Goal: Task Accomplishment & Management: Manage account settings

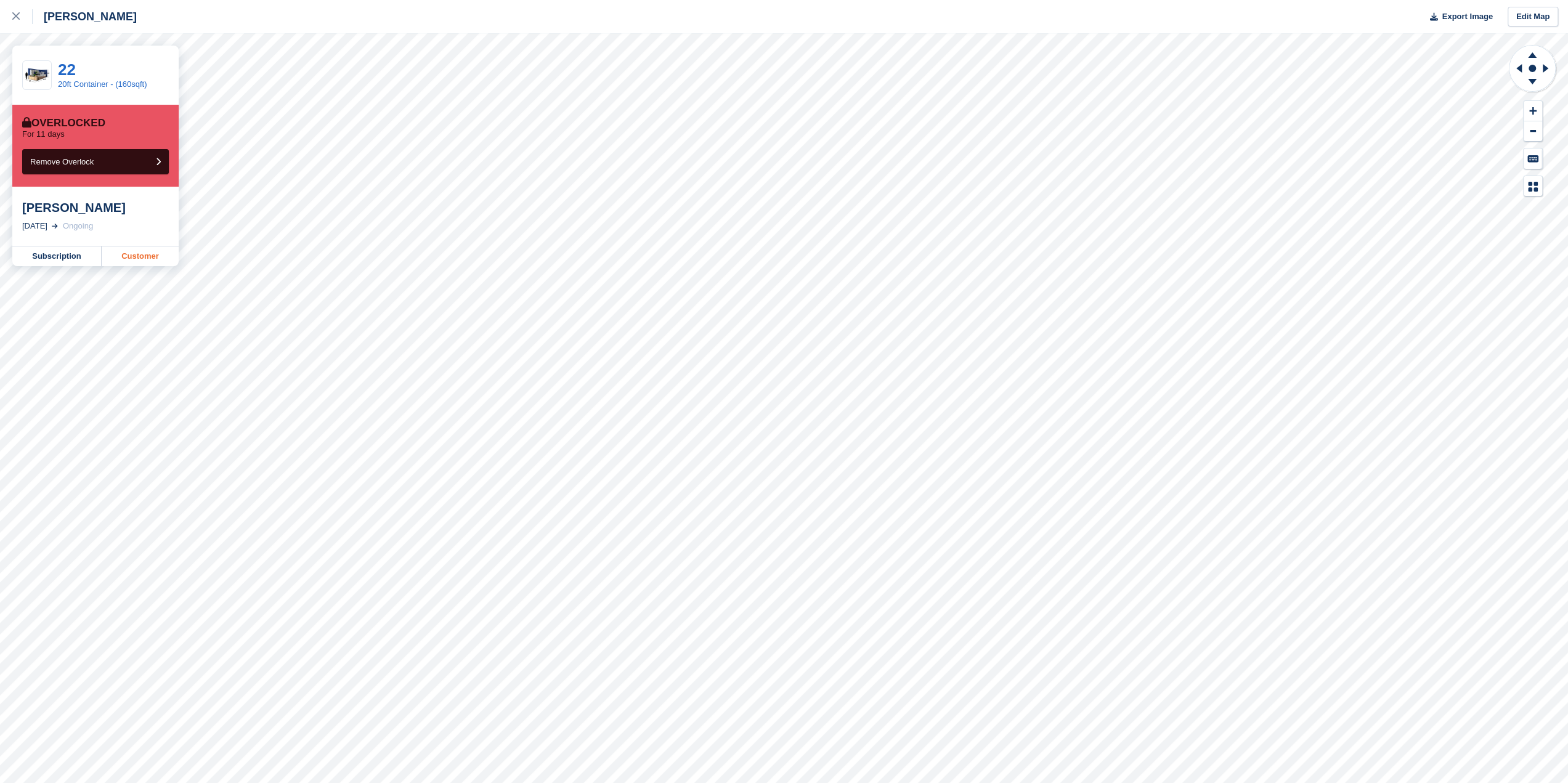
click at [127, 258] on link "Customer" at bounding box center [140, 256] width 77 height 20
click at [9, 14] on link at bounding box center [16, 16] width 33 height 34
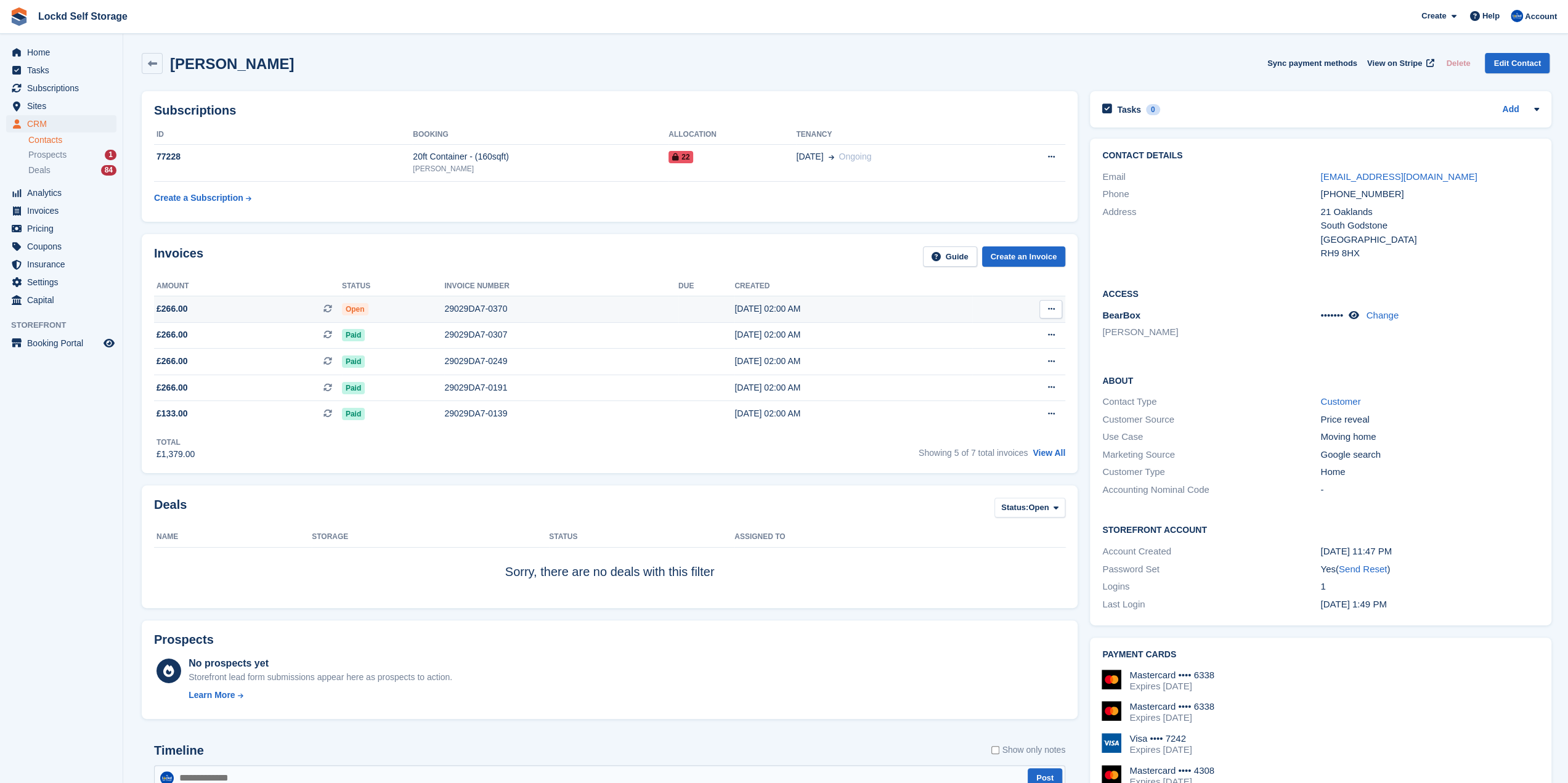
click at [394, 307] on div "Open" at bounding box center [394, 309] width 103 height 13
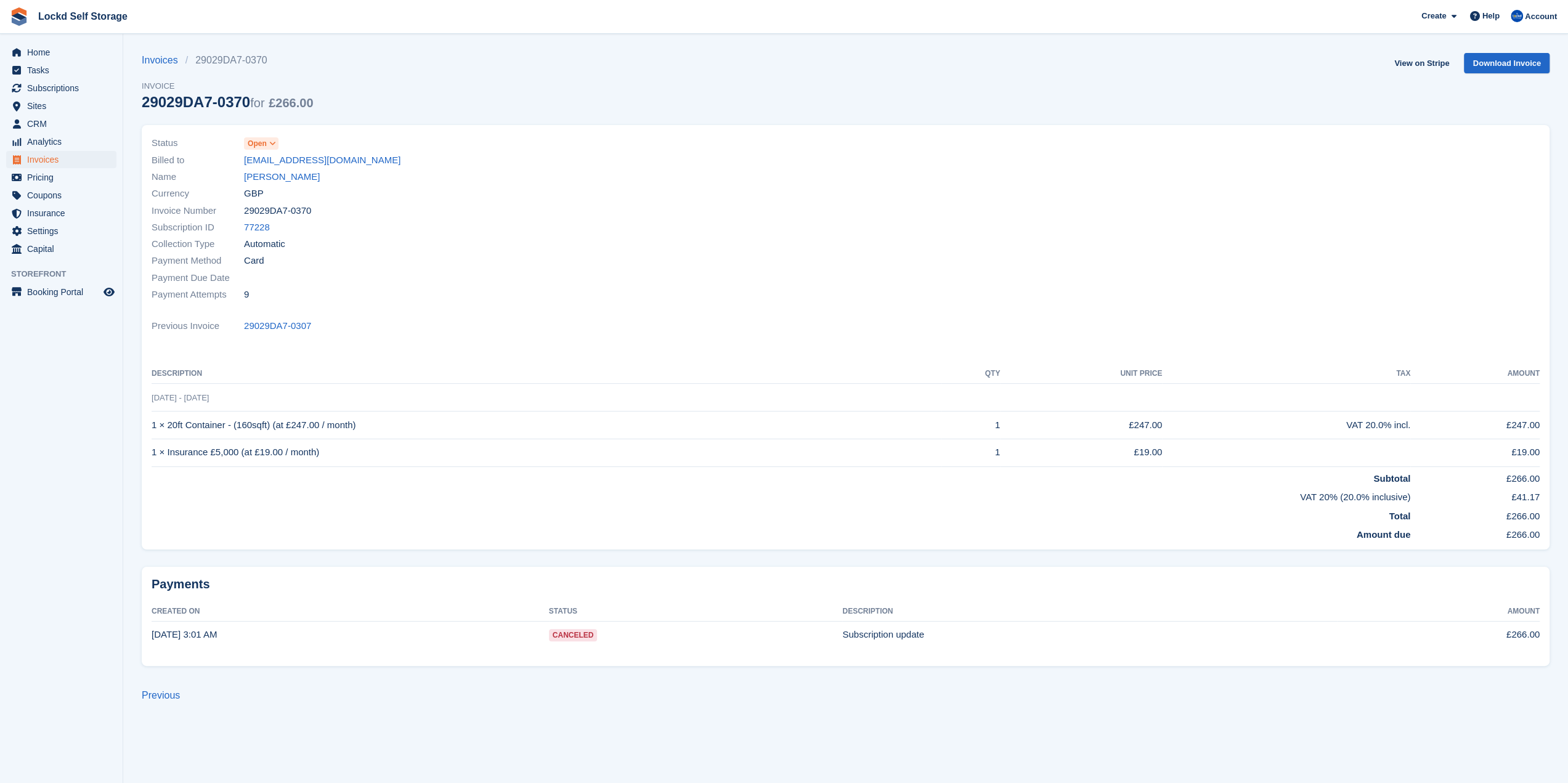
click at [256, 147] on span "Open" at bounding box center [257, 143] width 19 height 11
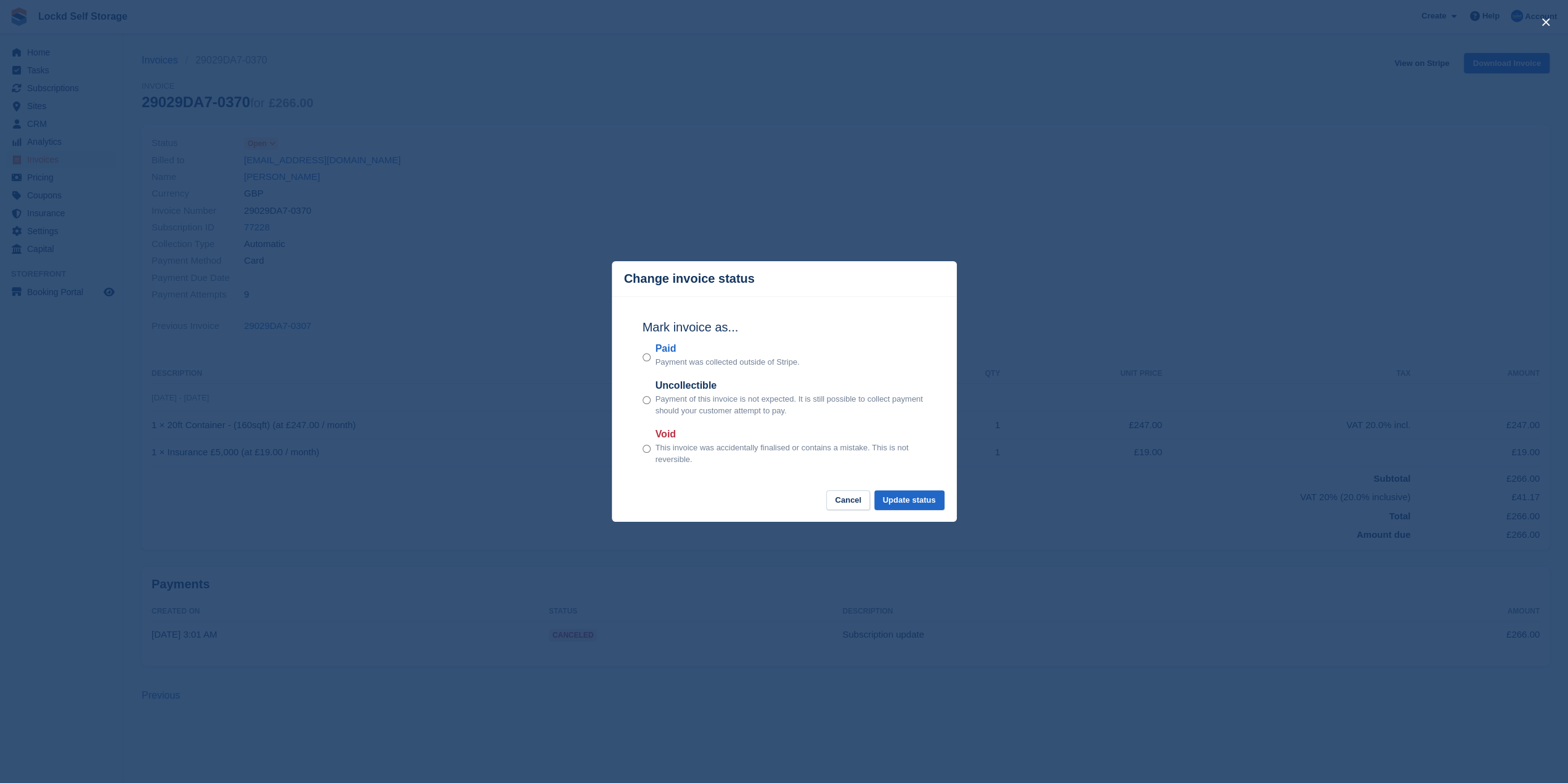
click at [435, 343] on div "close" at bounding box center [784, 391] width 1568 height 783
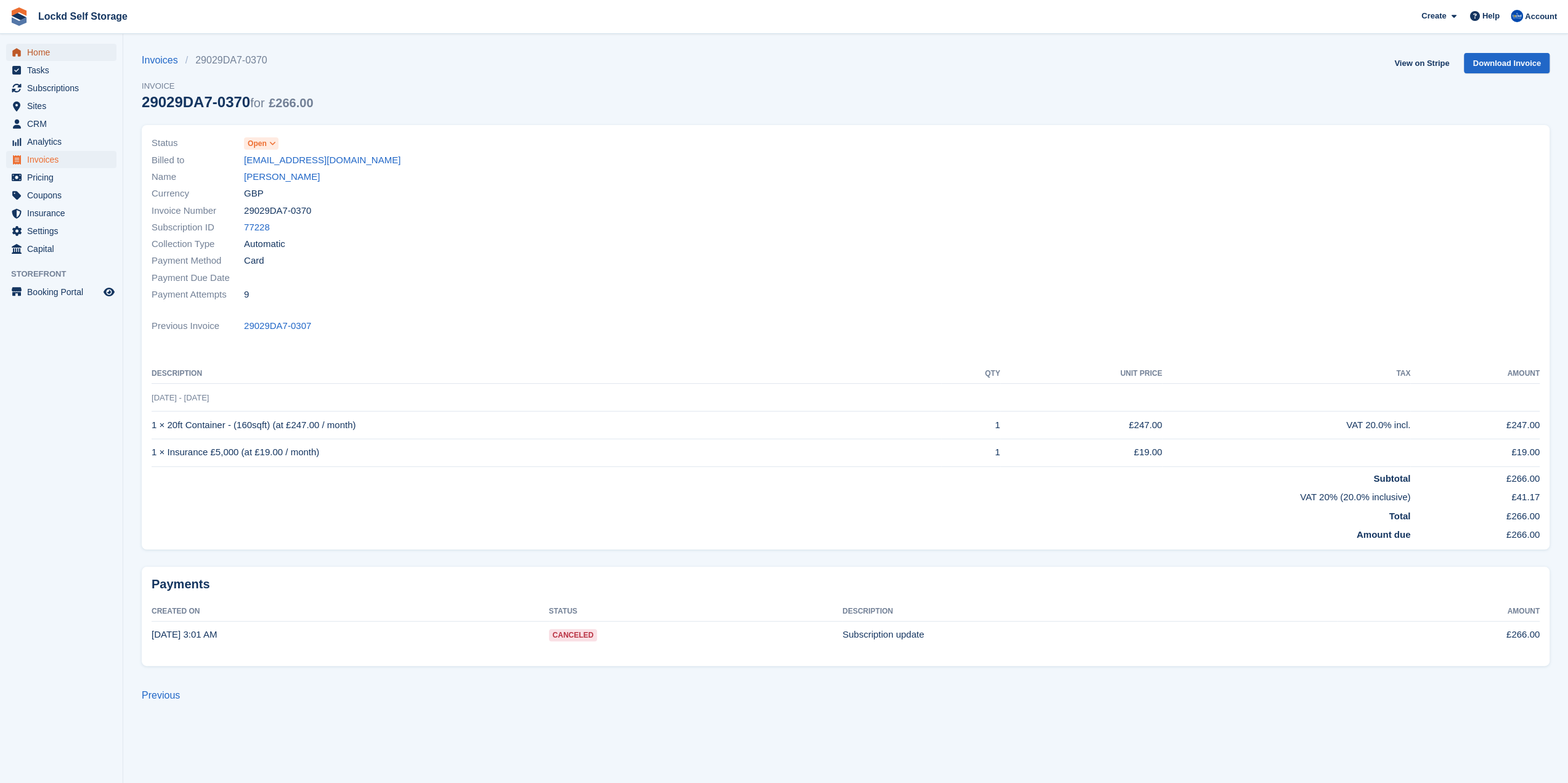
click at [77, 51] on span "Home" at bounding box center [64, 52] width 74 height 17
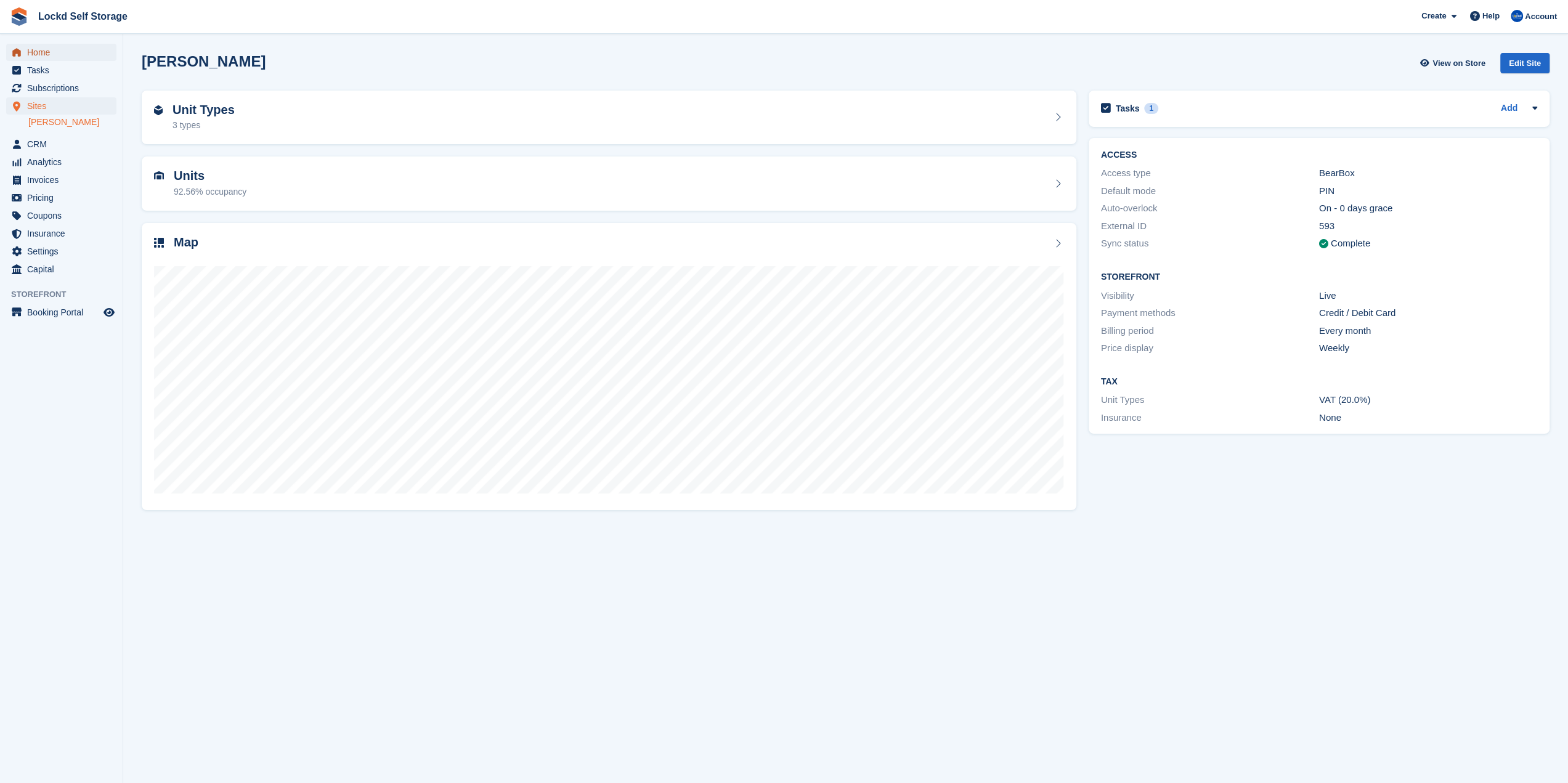
click at [68, 56] on span "Home" at bounding box center [64, 52] width 74 height 17
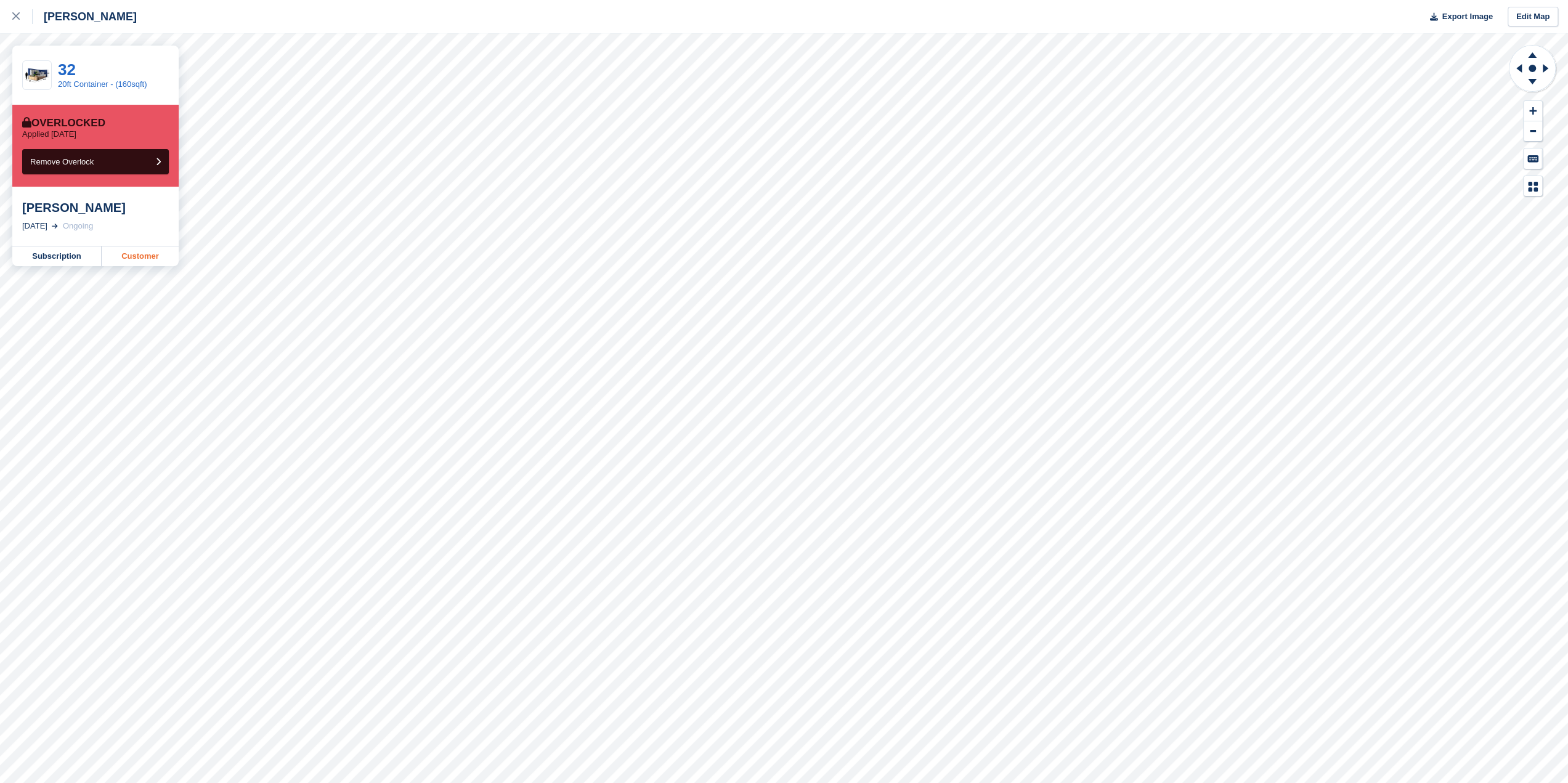
click at [171, 260] on link "Customer" at bounding box center [140, 256] width 77 height 20
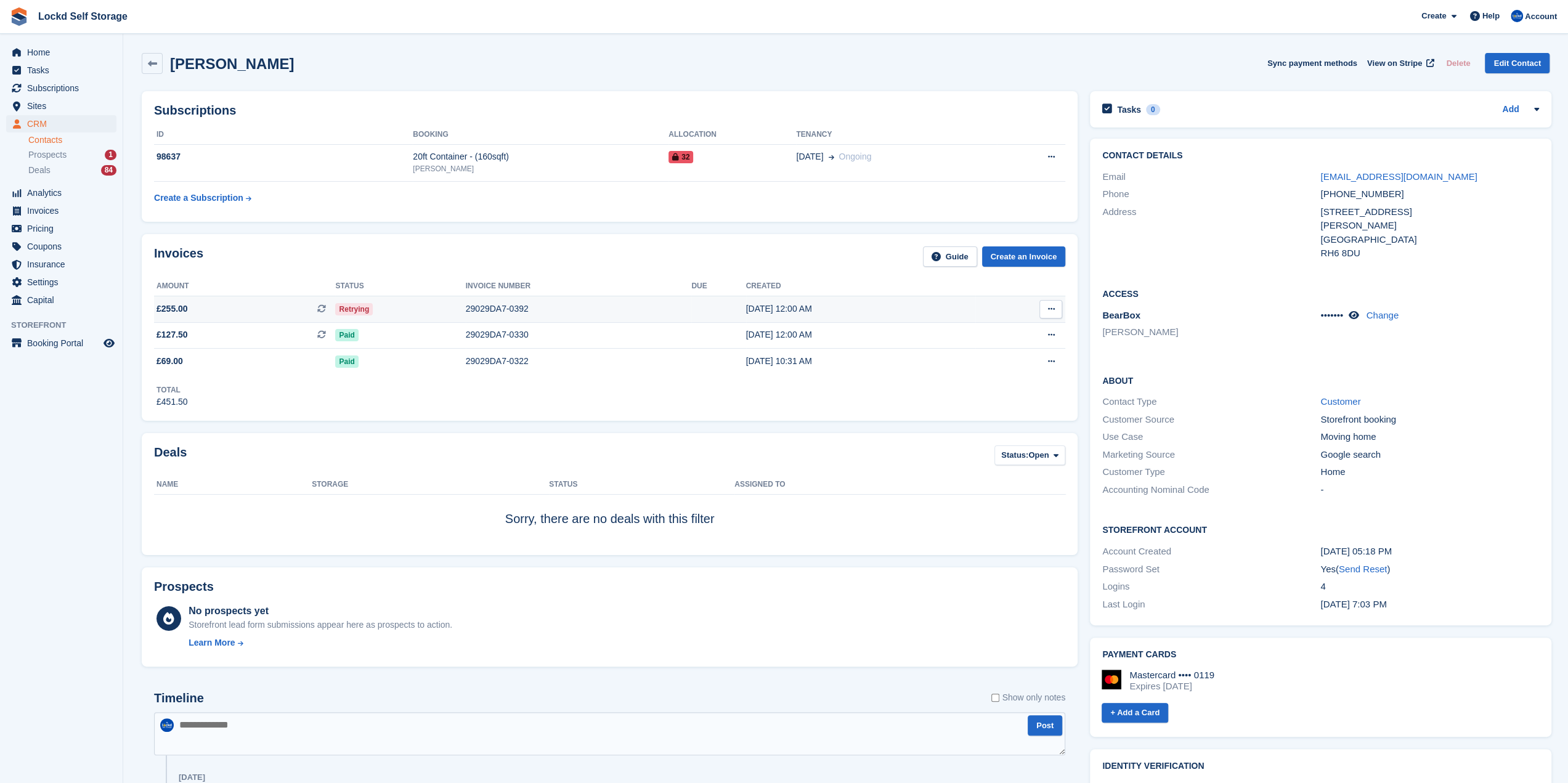
click at [456, 309] on div "Retrying" at bounding box center [400, 309] width 130 height 13
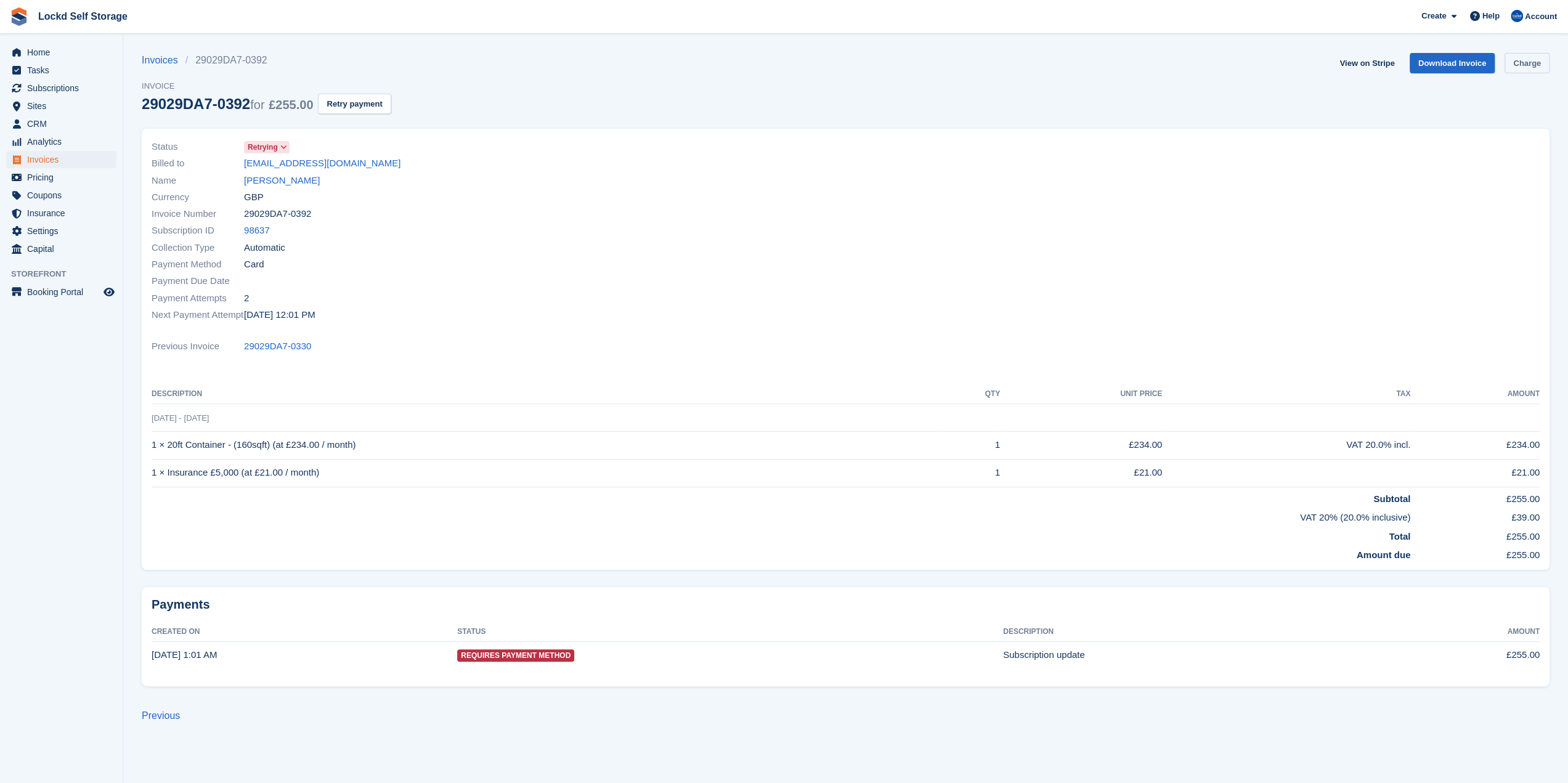
click at [1536, 66] on link "Charge" at bounding box center [1527, 63] width 45 height 20
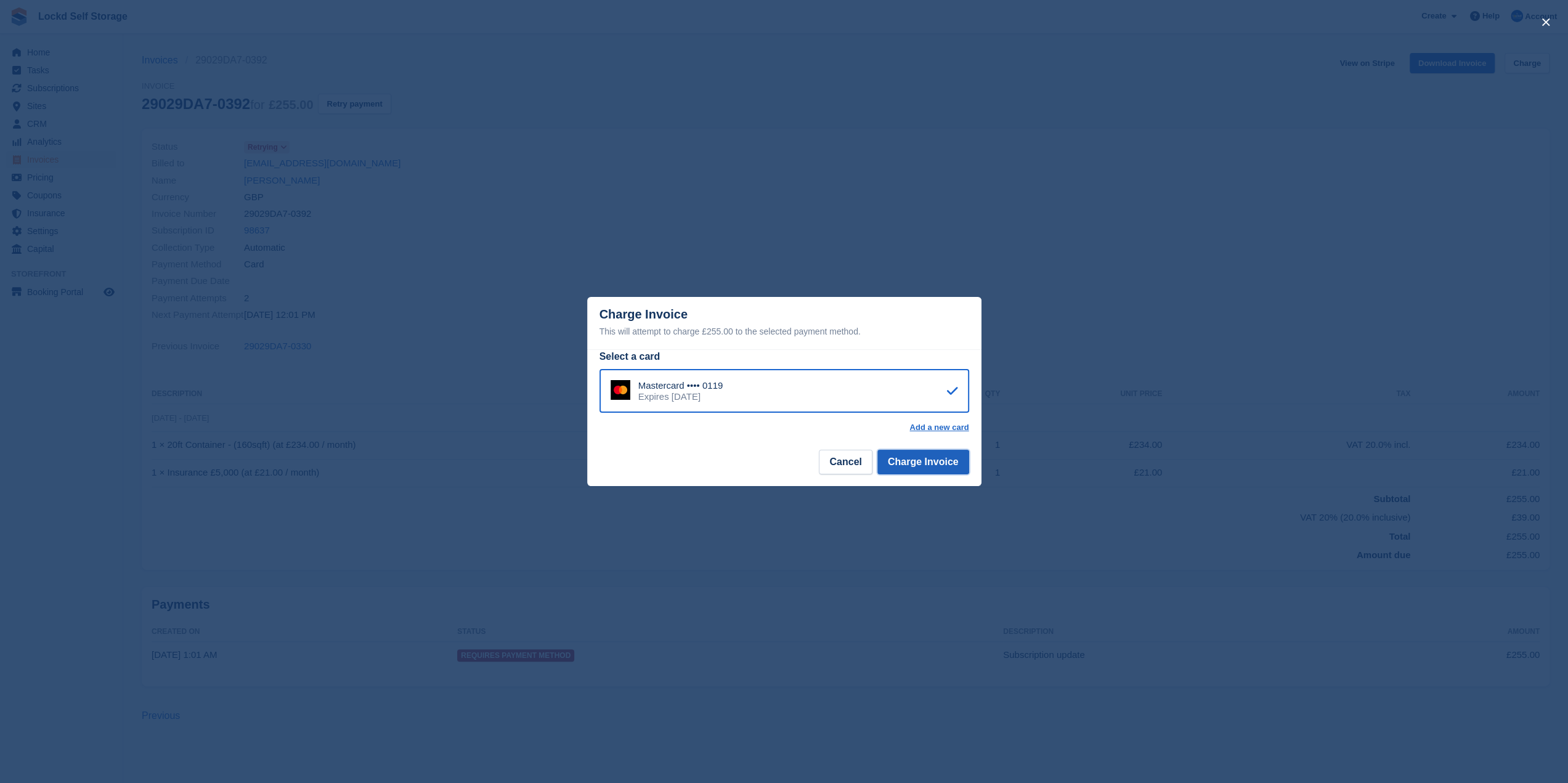
click at [920, 462] on button "Charge Invoice" at bounding box center [922, 462] width 92 height 25
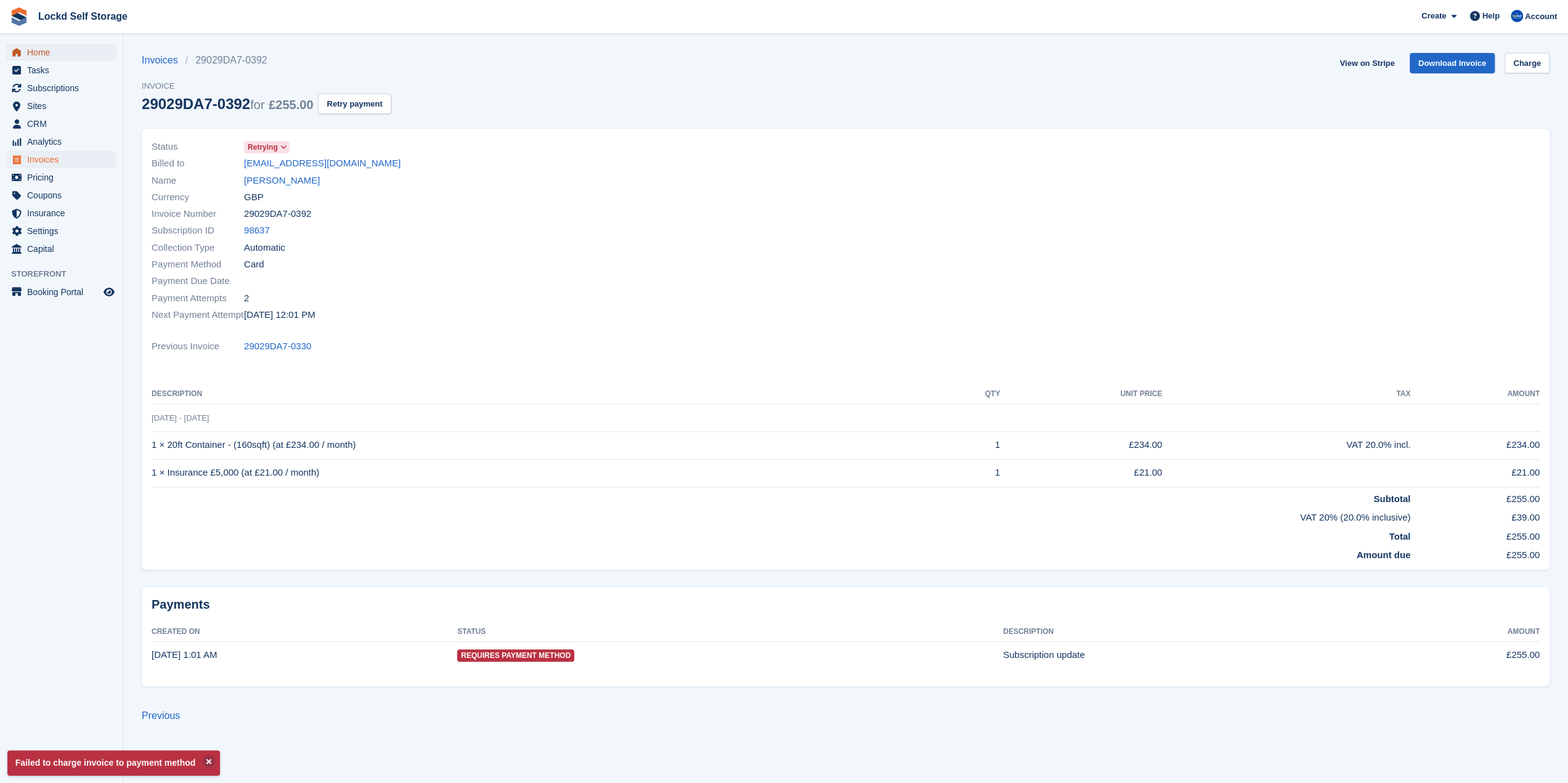
click at [51, 56] on span "Home" at bounding box center [64, 52] width 74 height 17
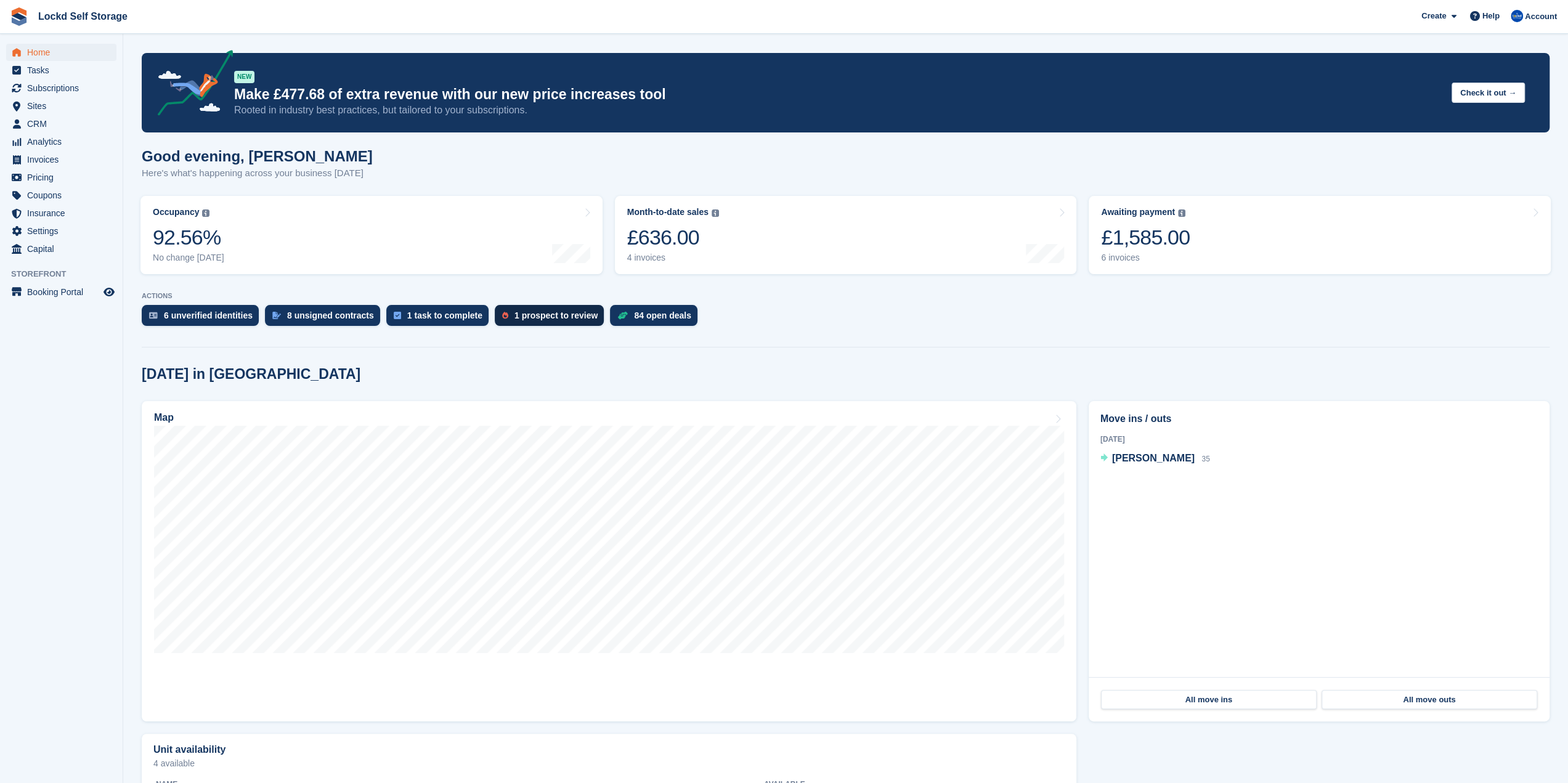
drag, startPoint x: 630, startPoint y: 291, endPoint x: 525, endPoint y: 314, distance: 107.5
click at [525, 314] on div "1 prospect to review" at bounding box center [556, 315] width 83 height 10
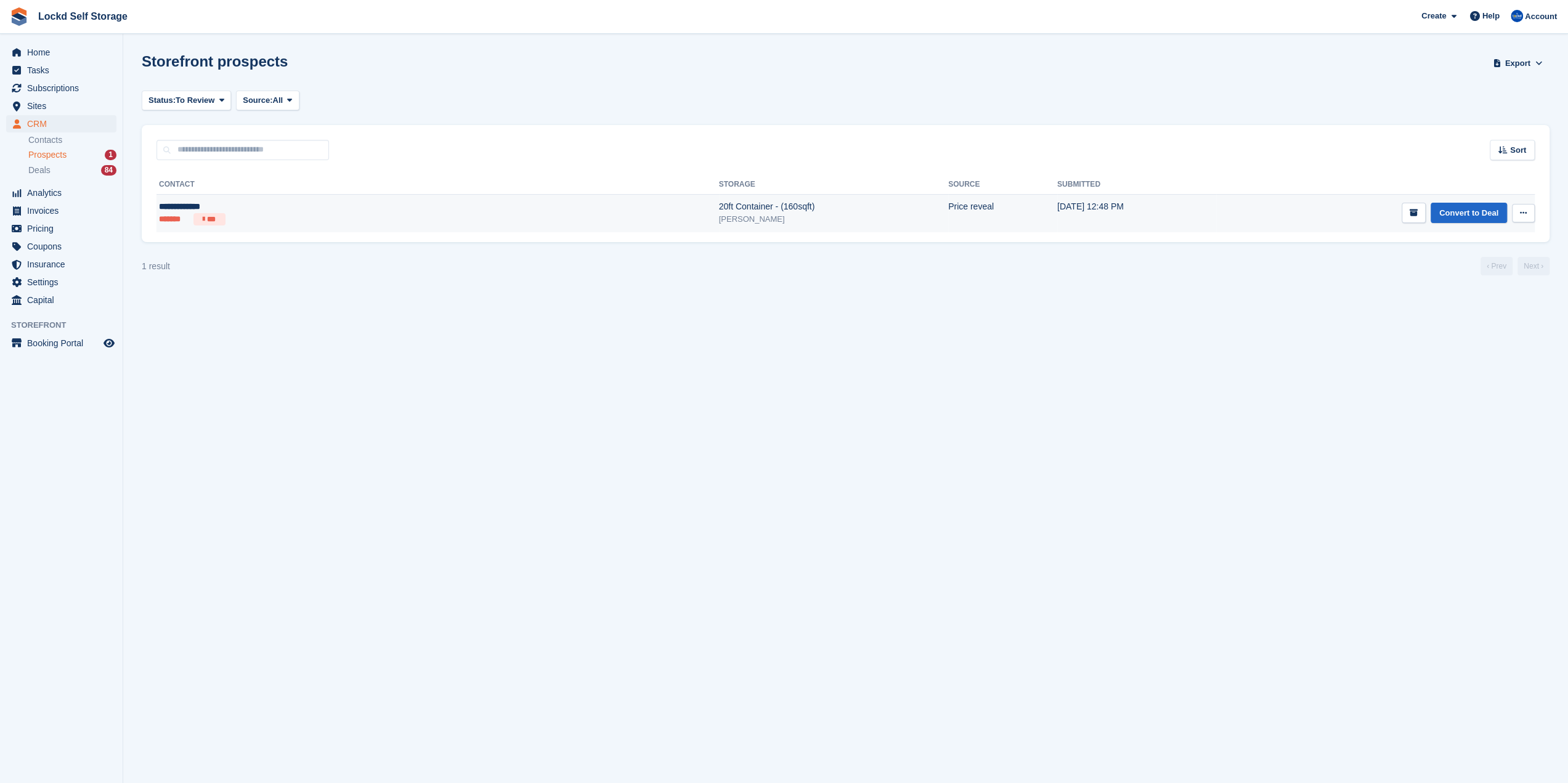
click at [719, 208] on div "20ft Container - (160sqft)" at bounding box center [833, 207] width 229 height 13
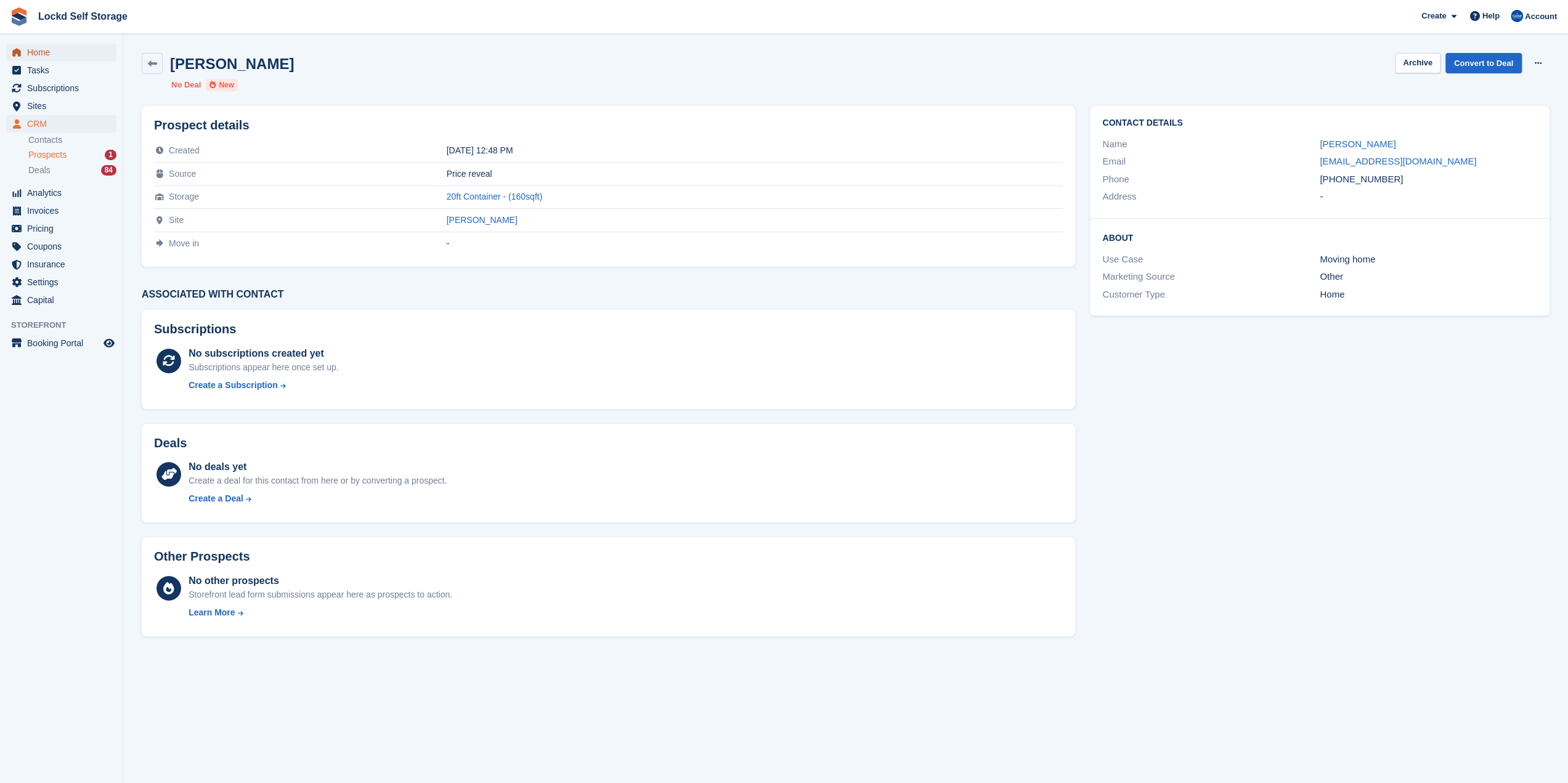
click at [59, 51] on span "Home" at bounding box center [64, 52] width 74 height 17
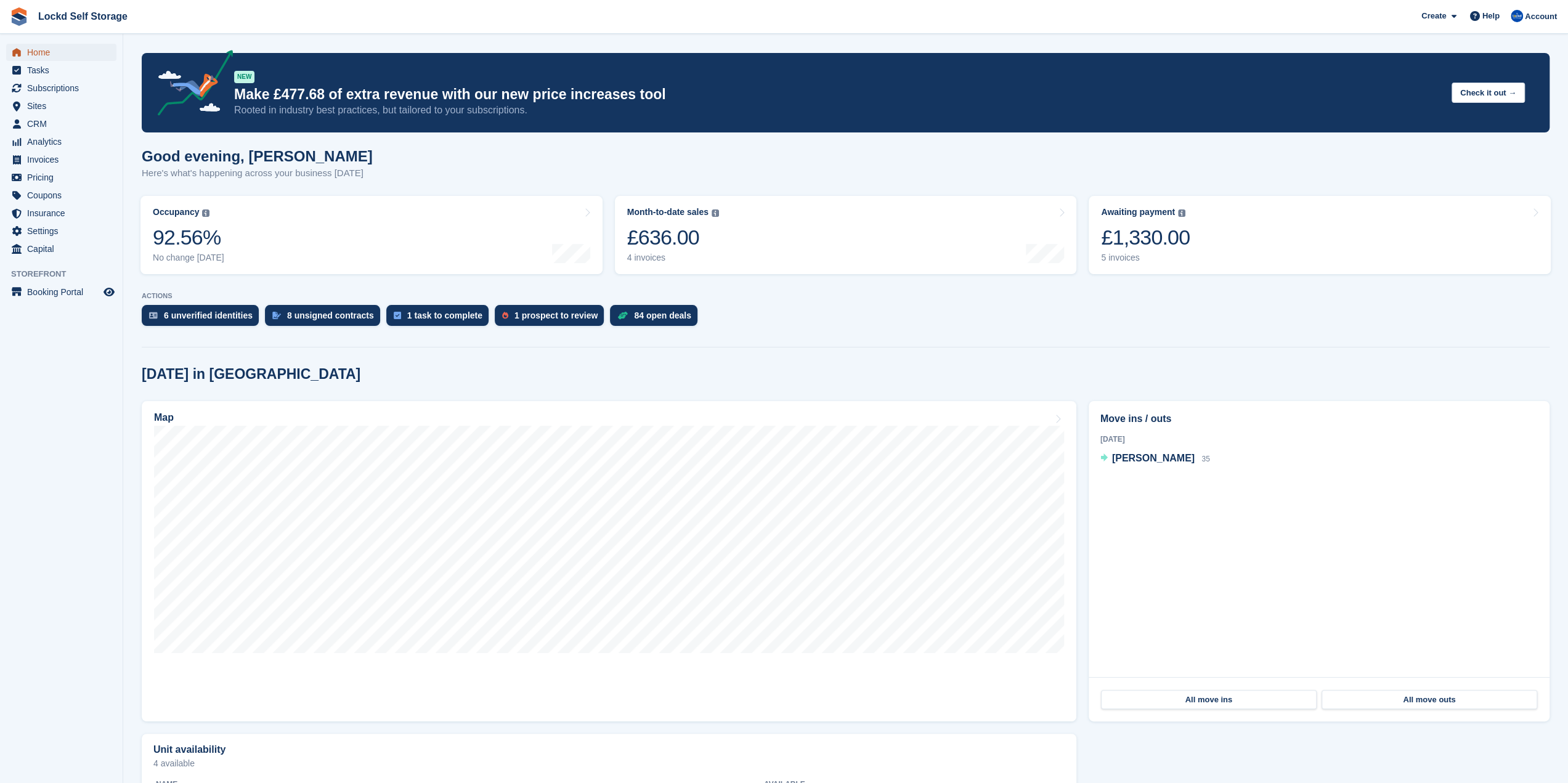
click at [88, 59] on span "Home" at bounding box center [64, 52] width 74 height 17
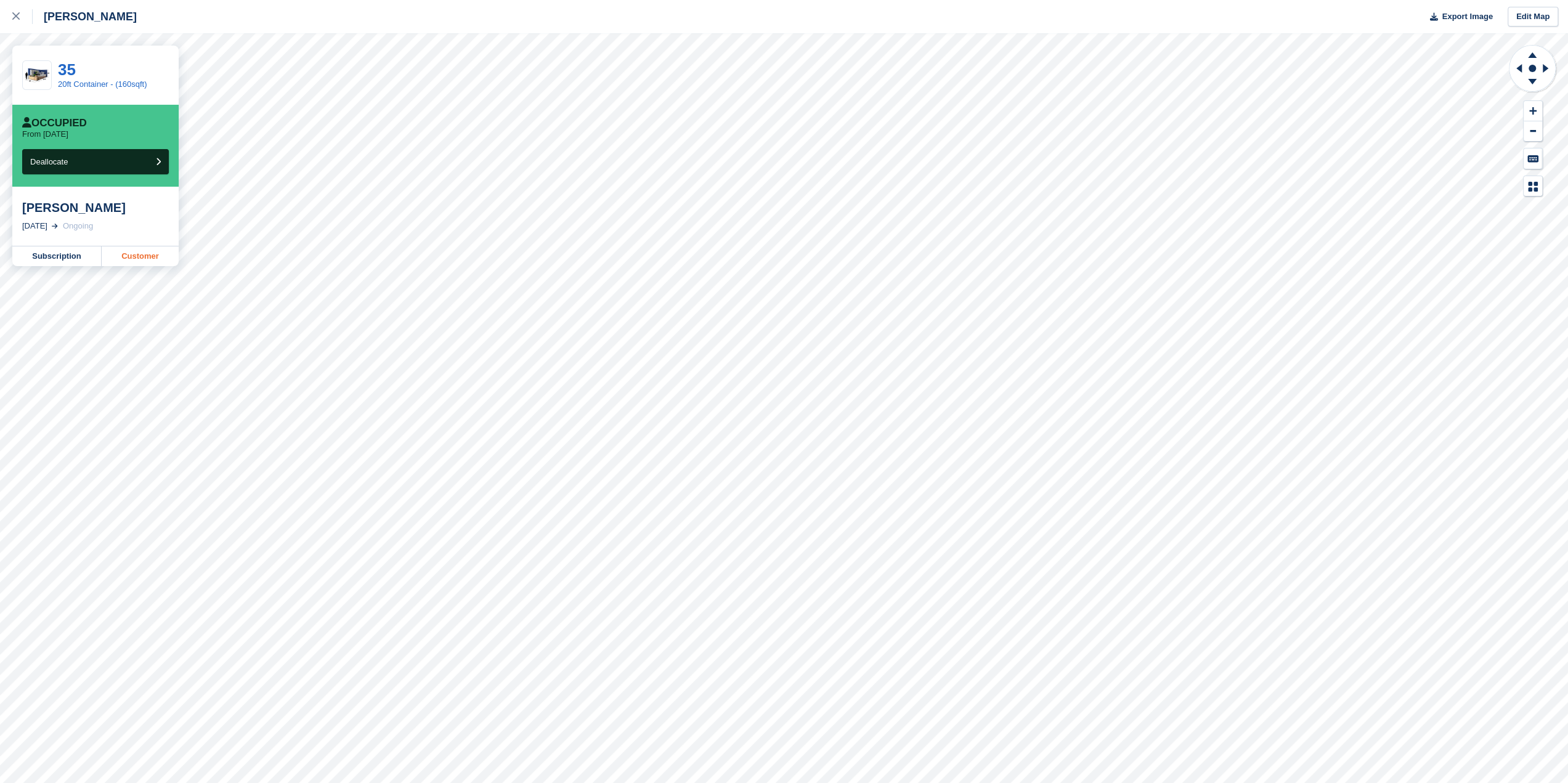
click at [149, 246] on link "Customer" at bounding box center [140, 256] width 77 height 20
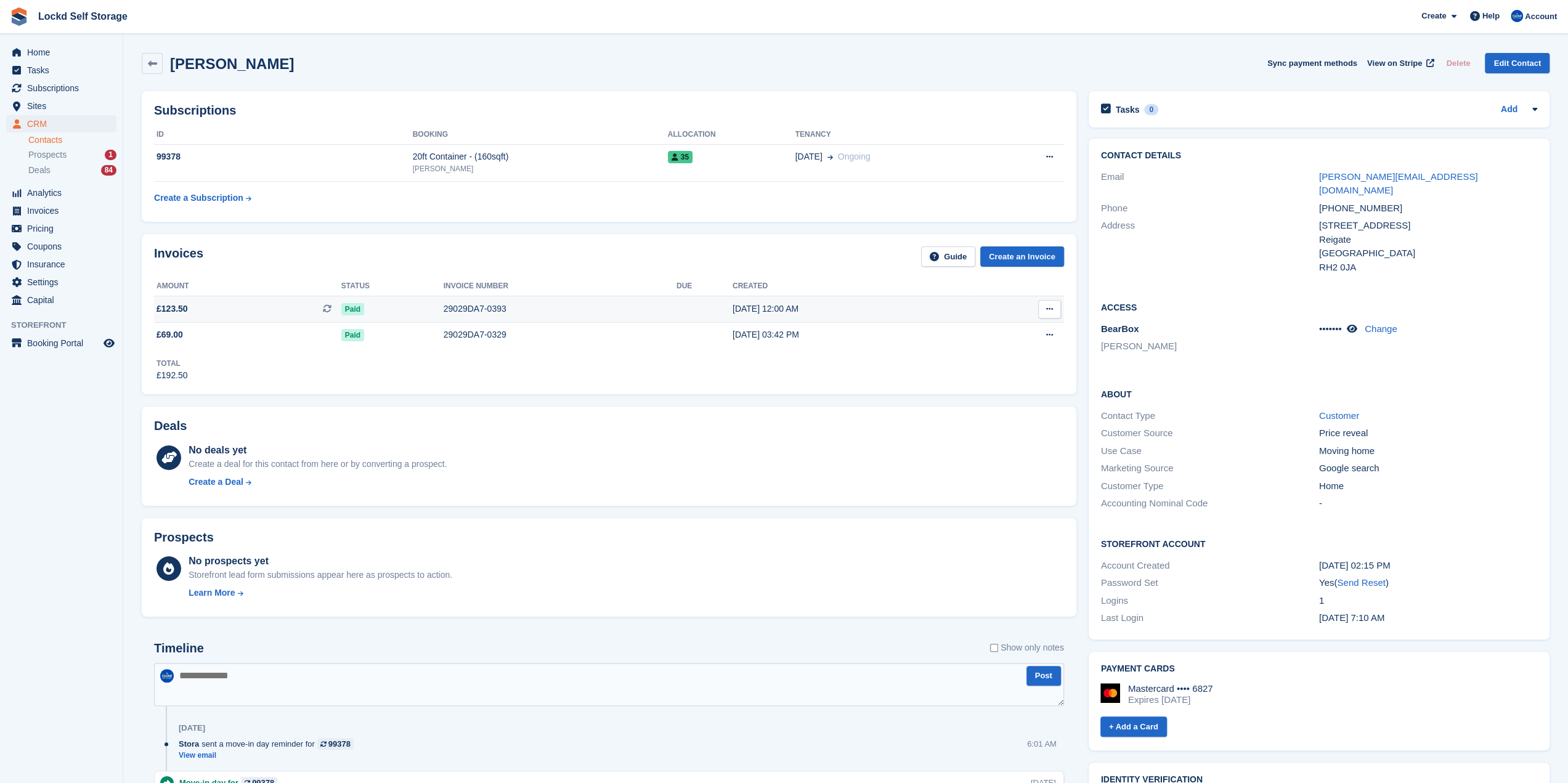
click at [405, 304] on div "Paid" at bounding box center [392, 309] width 102 height 13
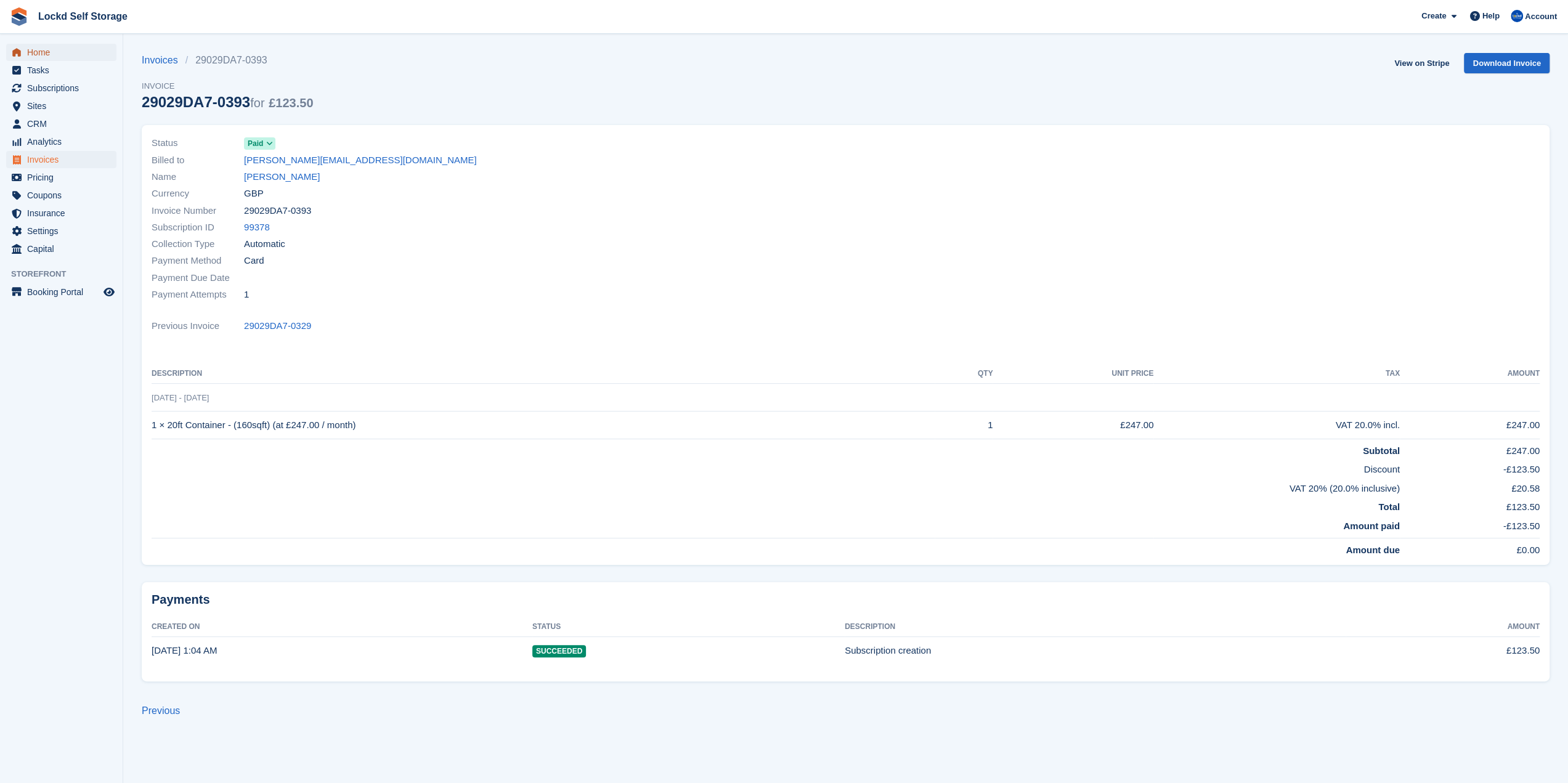
click at [57, 51] on span "Home" at bounding box center [64, 52] width 74 height 17
